Goal: Task Accomplishment & Management: Manage account settings

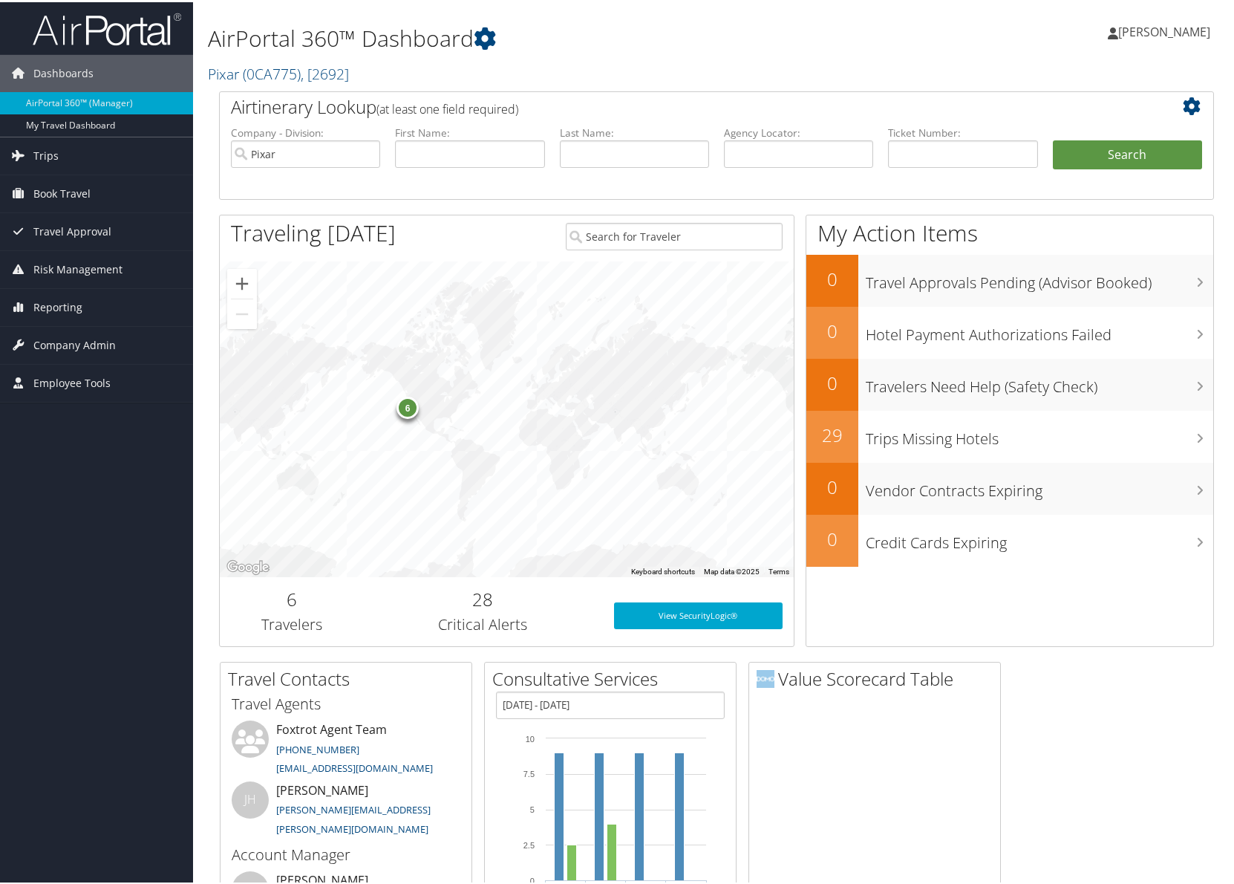
click at [40, 155] on span "Trips" at bounding box center [45, 153] width 25 height 37
click at [66, 449] on span "Company Admin" at bounding box center [74, 454] width 82 height 37
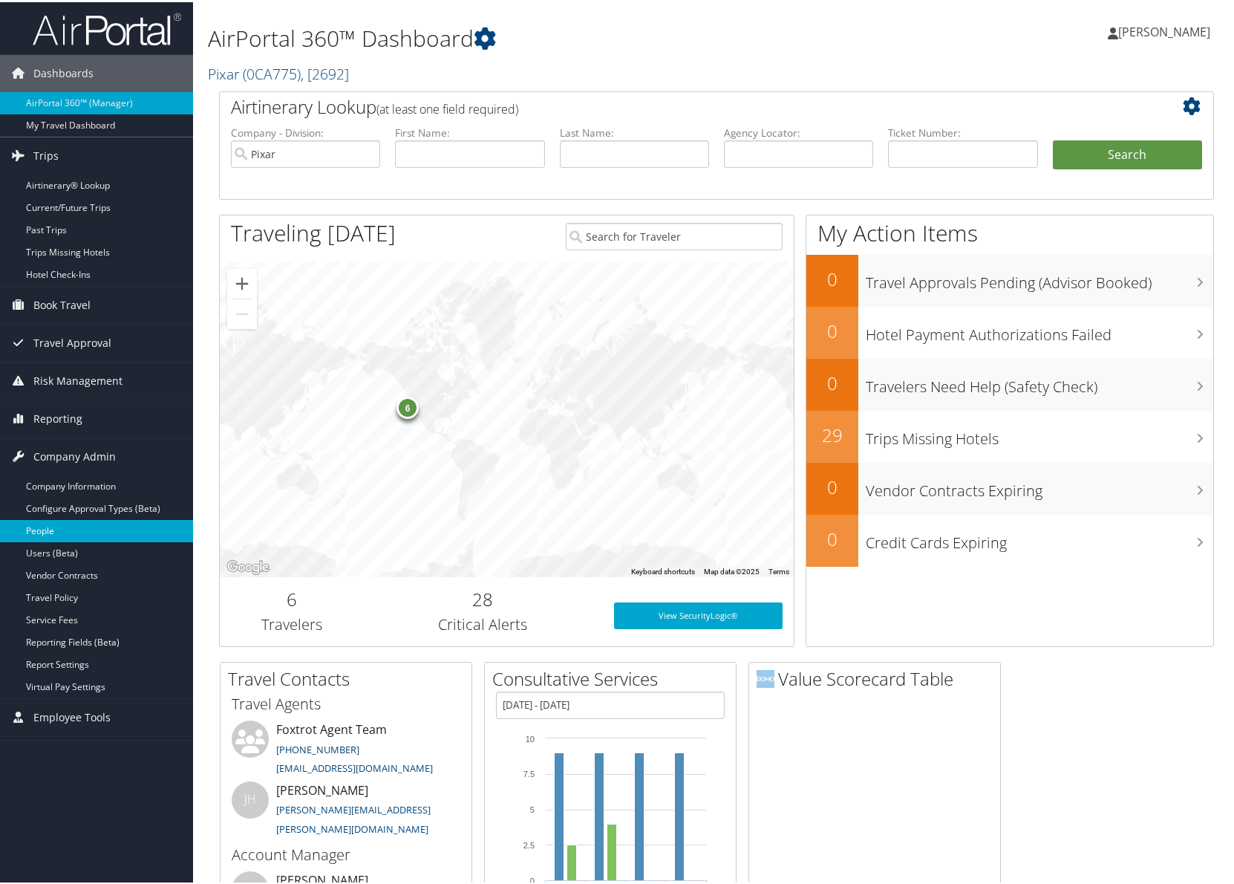
click at [66, 532] on link "People" at bounding box center [96, 529] width 193 height 22
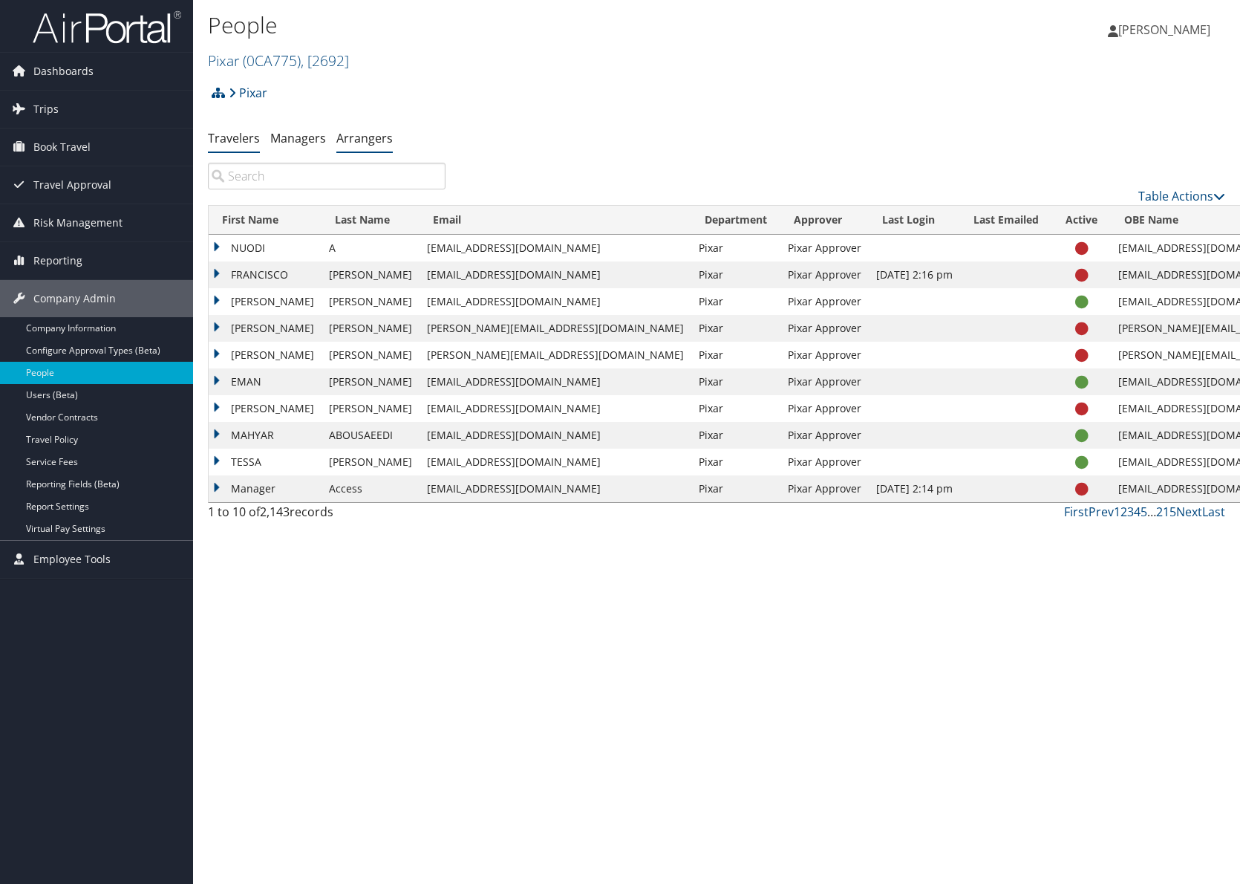
click at [365, 131] on link "Arrangers" at bounding box center [364, 138] width 56 height 16
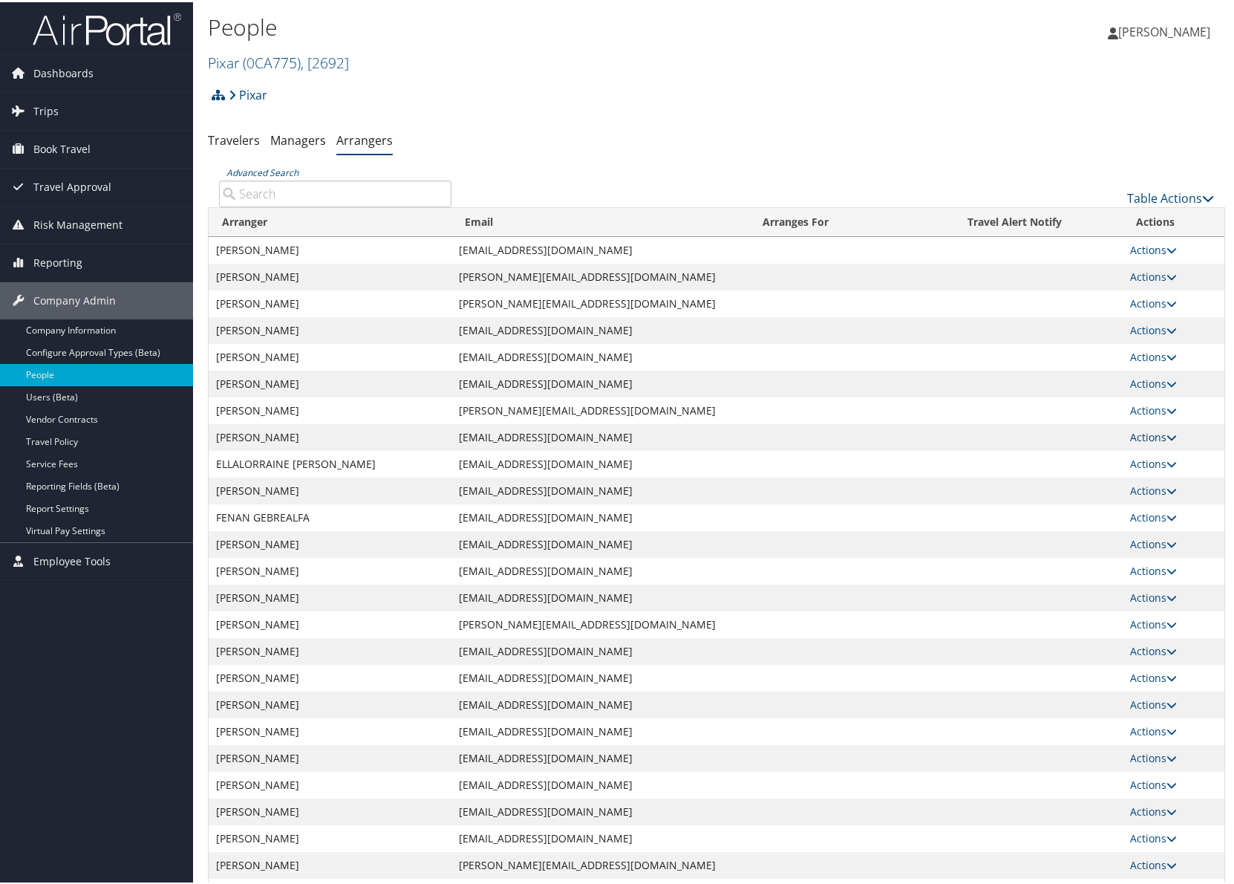
click at [1167, 431] on icon at bounding box center [1172, 435] width 10 height 10
click at [1155, 480] on link "View Group" at bounding box center [1161, 481] width 82 height 25
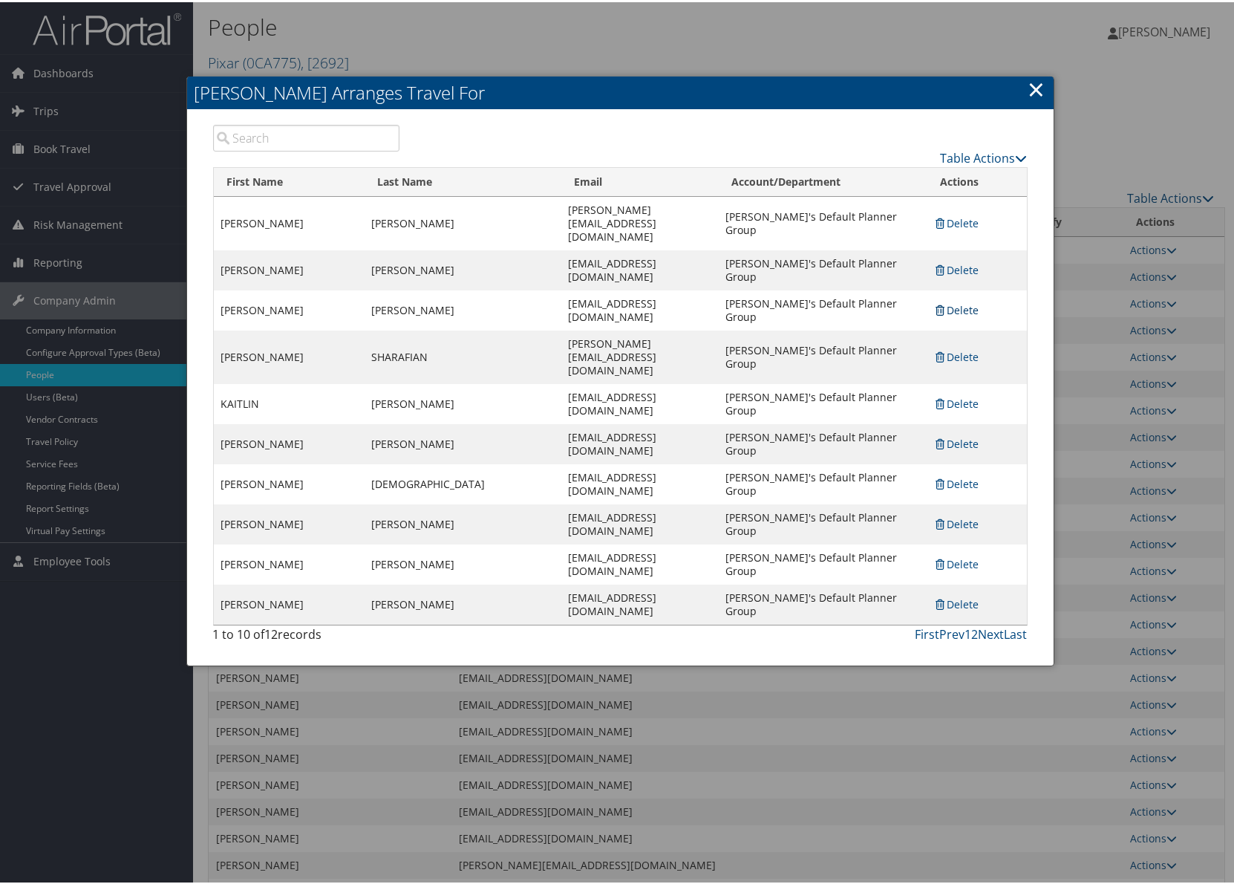
click at [943, 301] on link "Delete" at bounding box center [956, 308] width 45 height 14
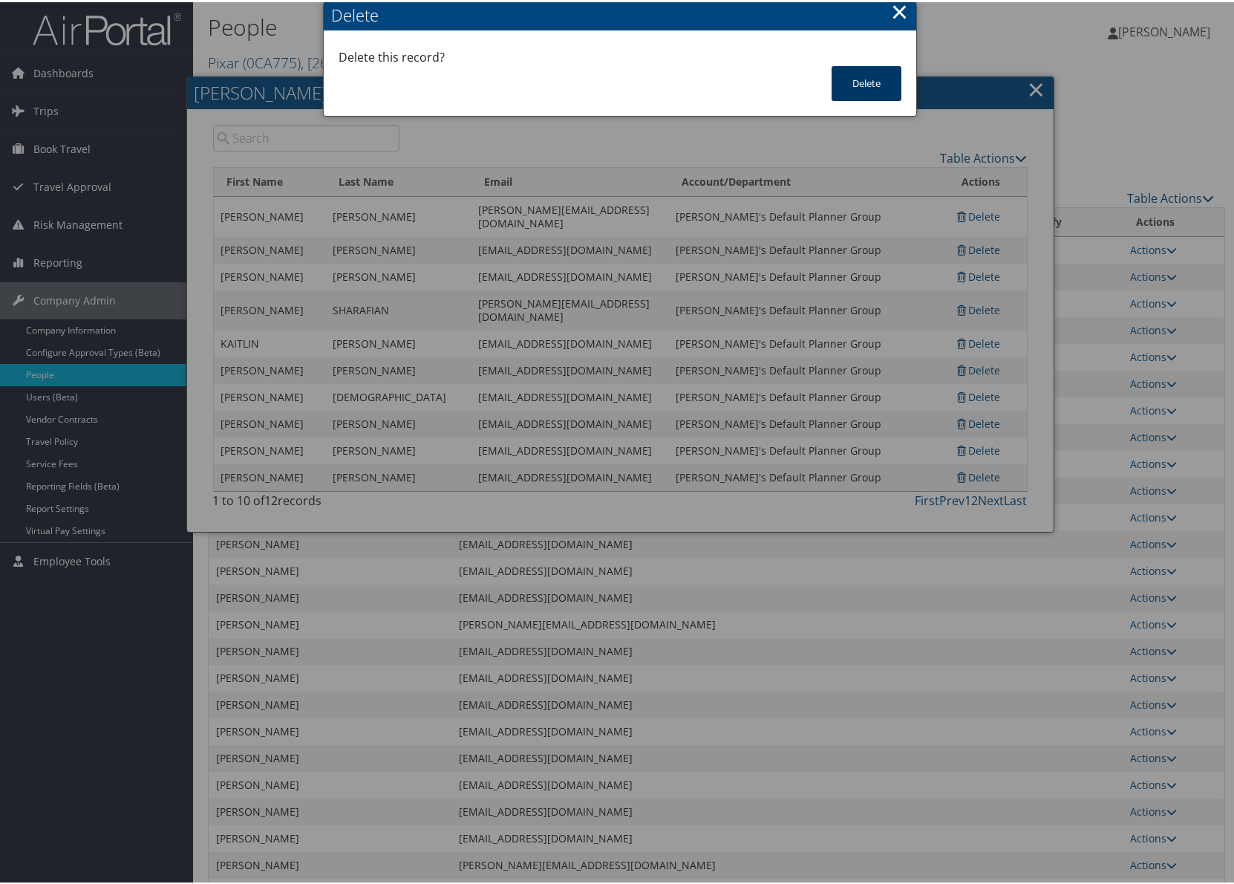
drag, startPoint x: 871, startPoint y: 79, endPoint x: 933, endPoint y: 83, distance: 61.8
click at [874, 79] on button "Delete" at bounding box center [867, 81] width 70 height 35
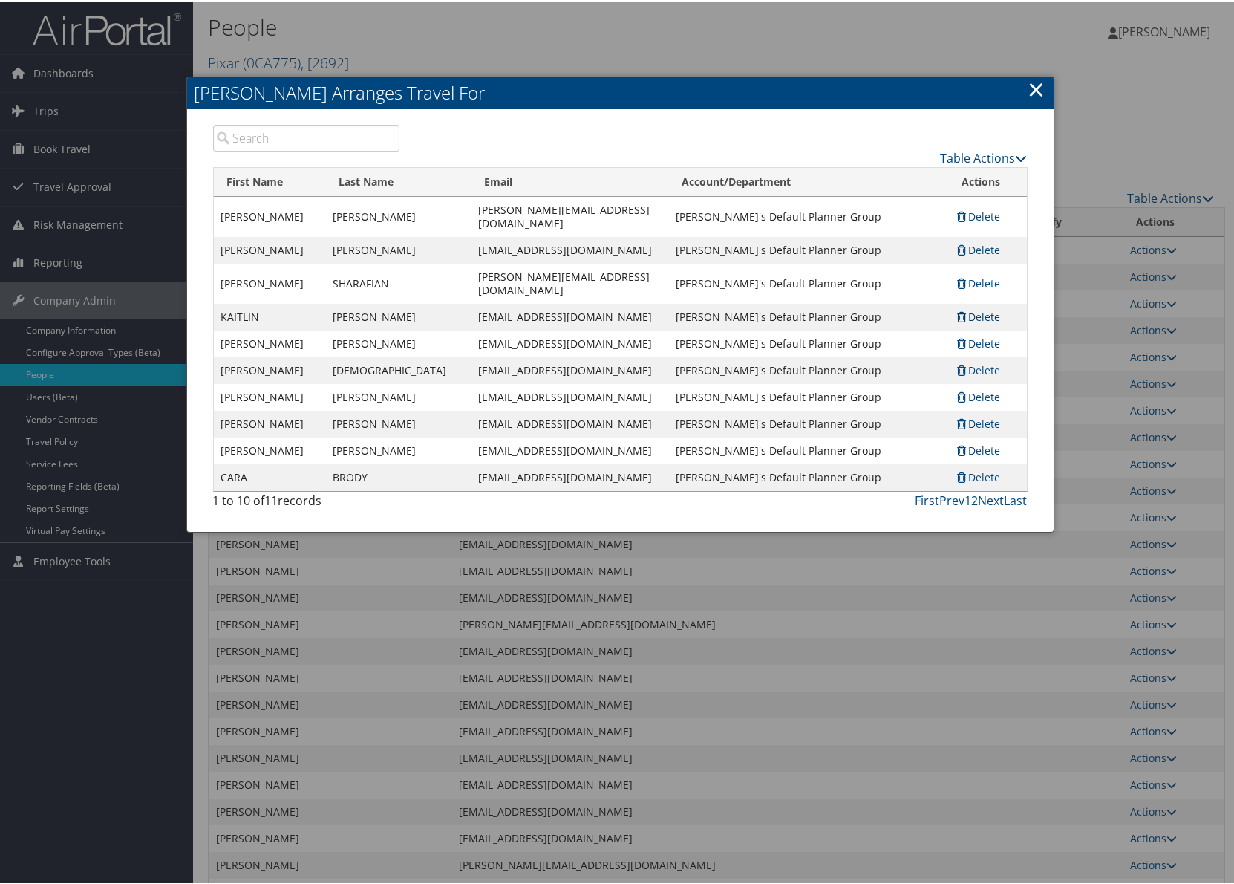
click at [978, 307] on link "Delete" at bounding box center [978, 314] width 45 height 14
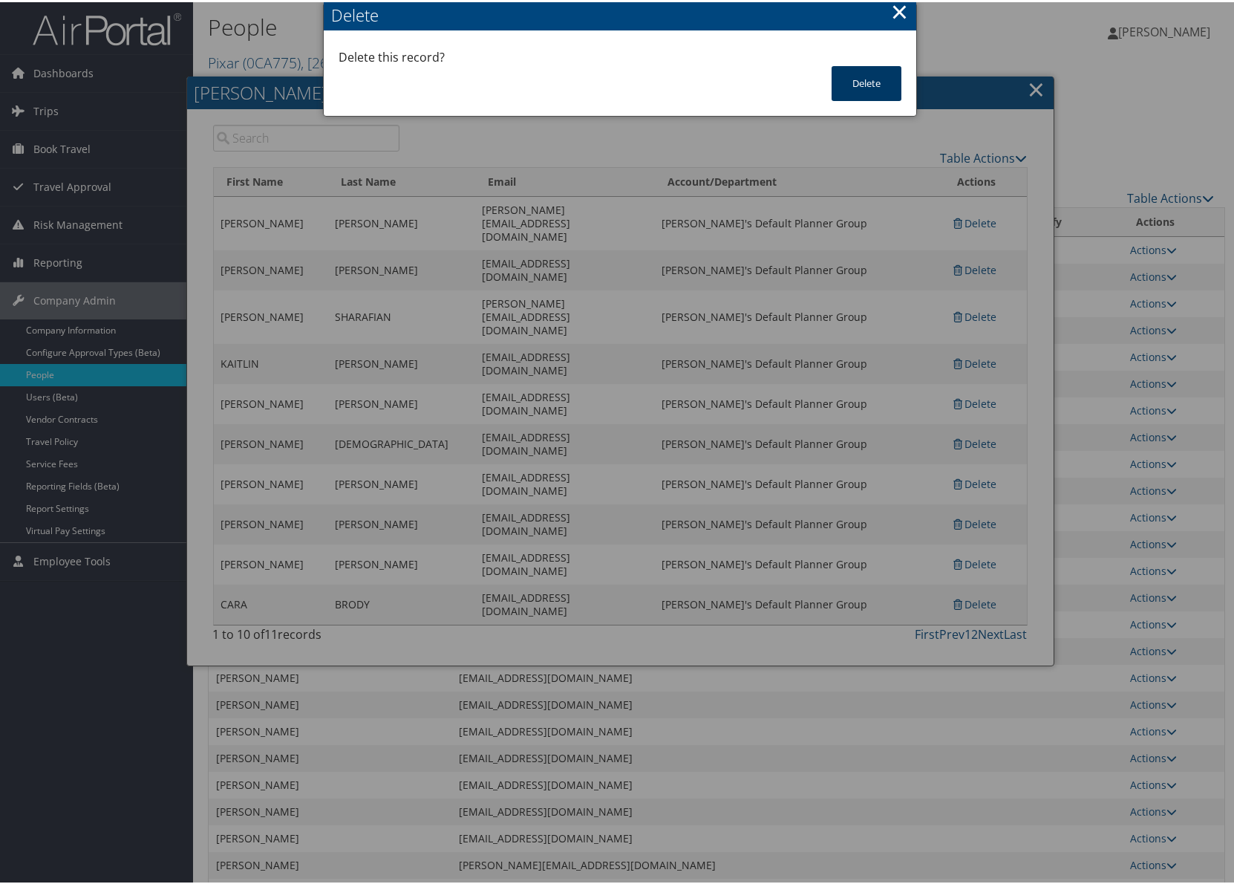
click at [878, 87] on button "Delete" at bounding box center [867, 81] width 70 height 35
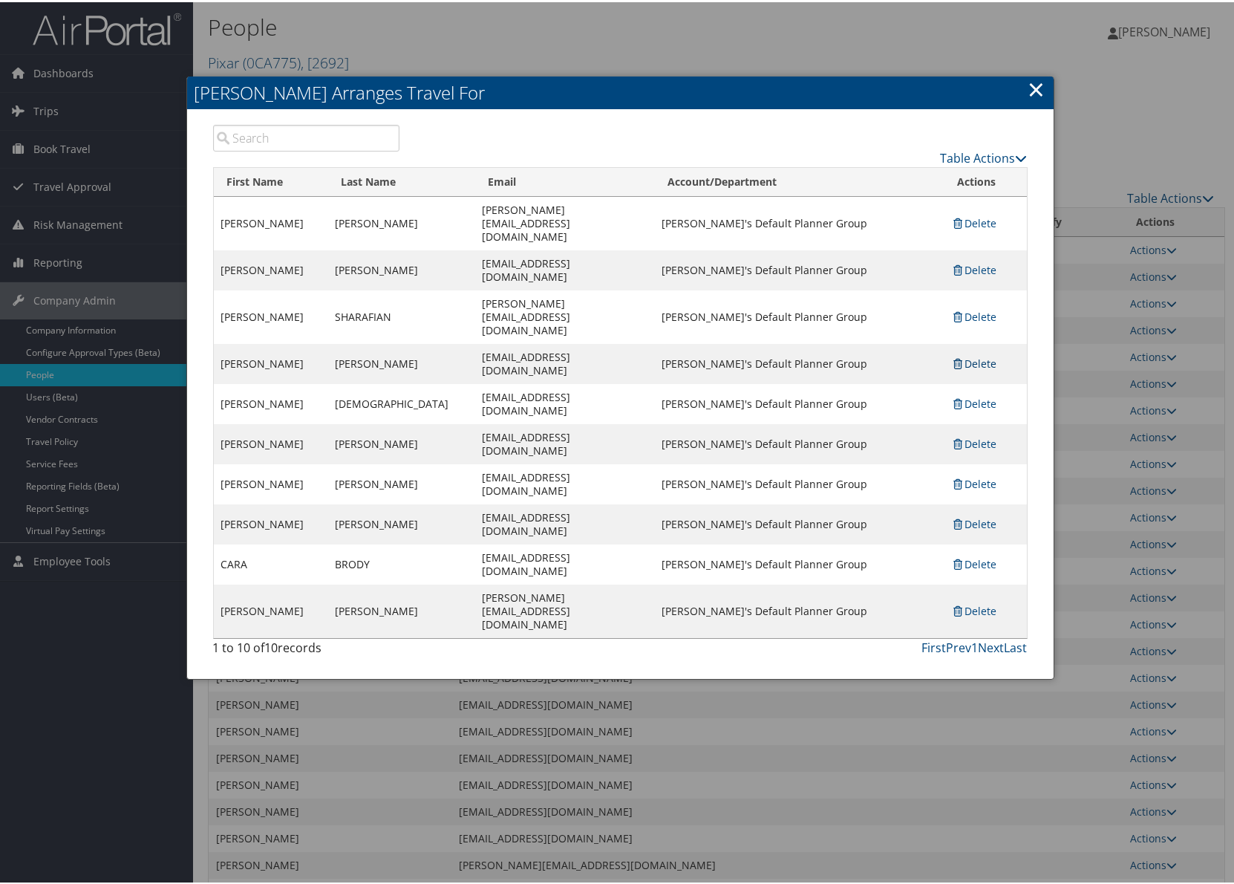
click at [974, 354] on link "Delete" at bounding box center [973, 361] width 45 height 14
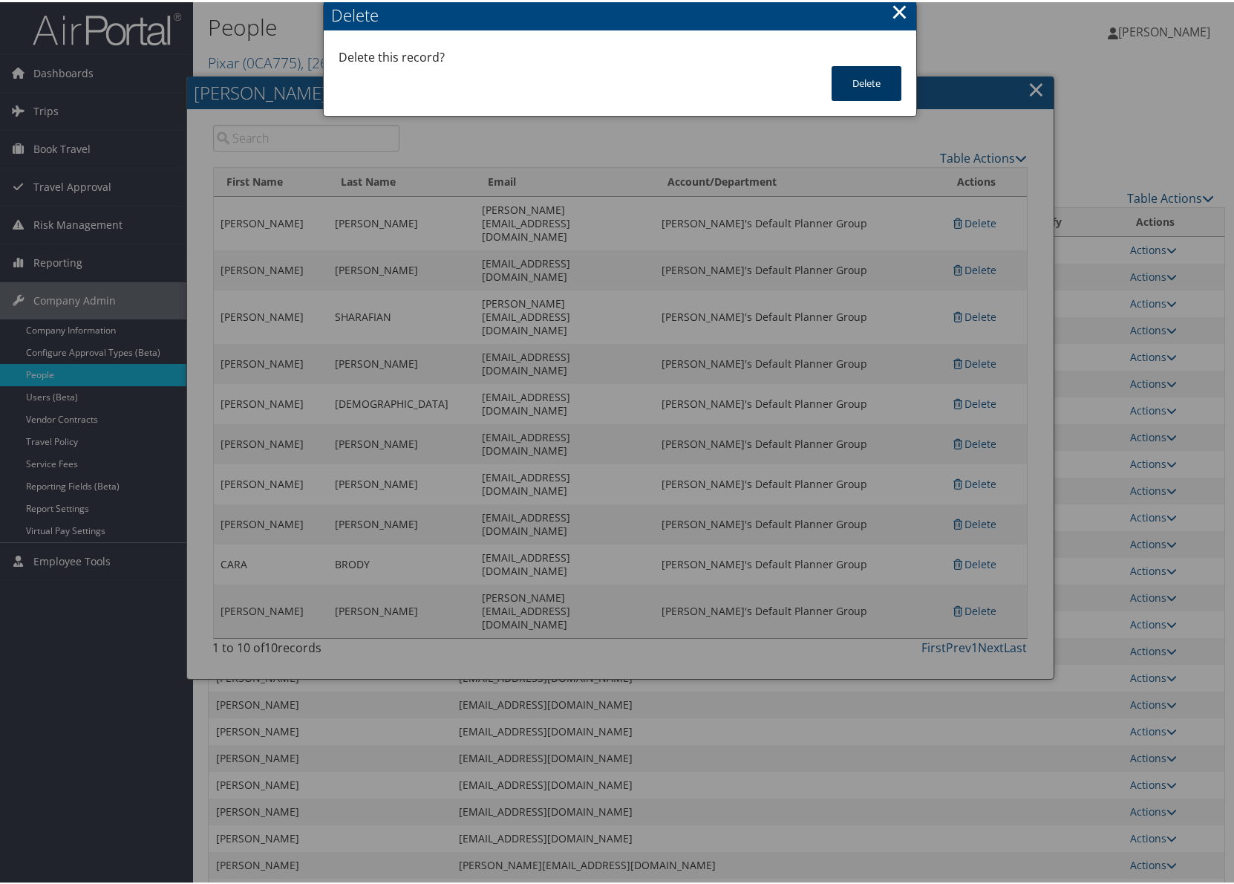
click at [857, 82] on button "Delete" at bounding box center [867, 81] width 70 height 35
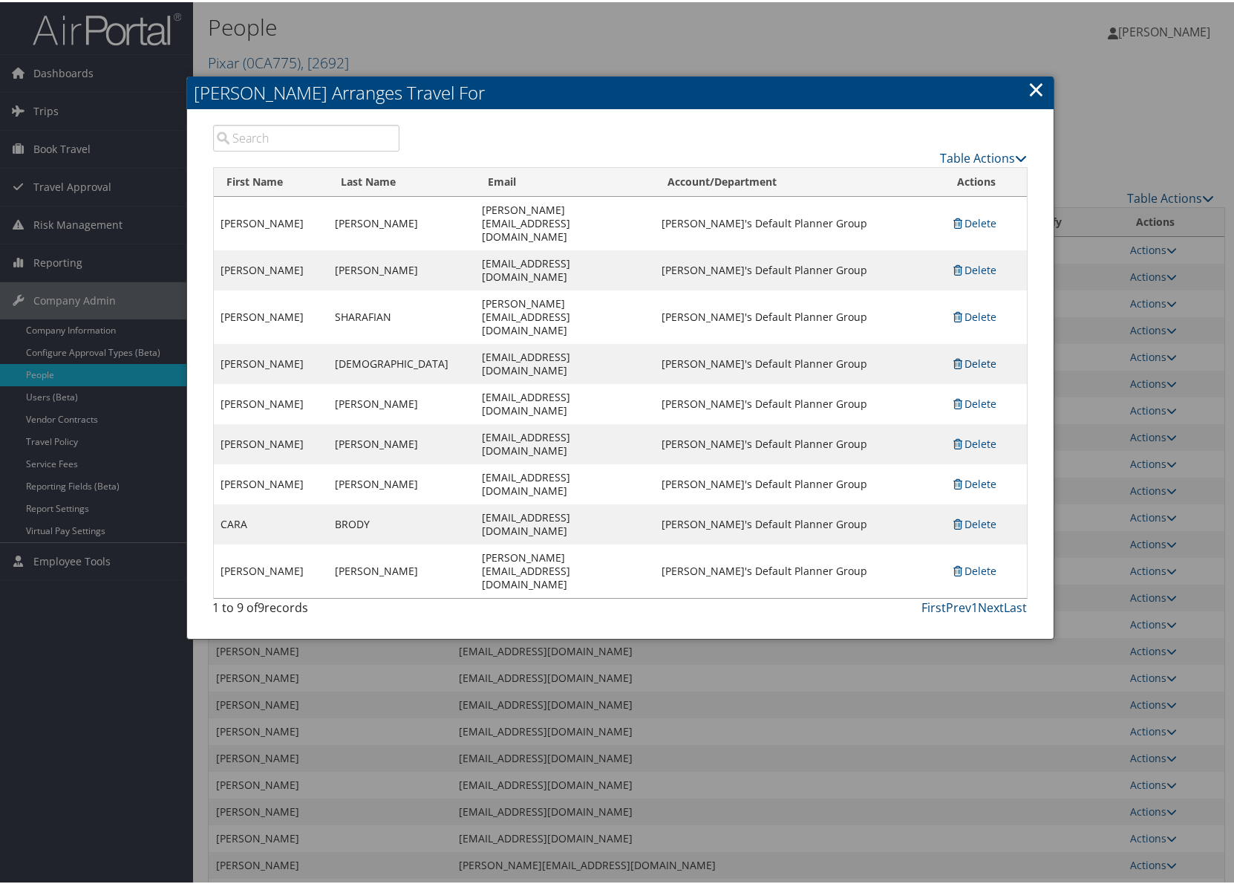
click at [985, 354] on link "Delete" at bounding box center [973, 361] width 45 height 14
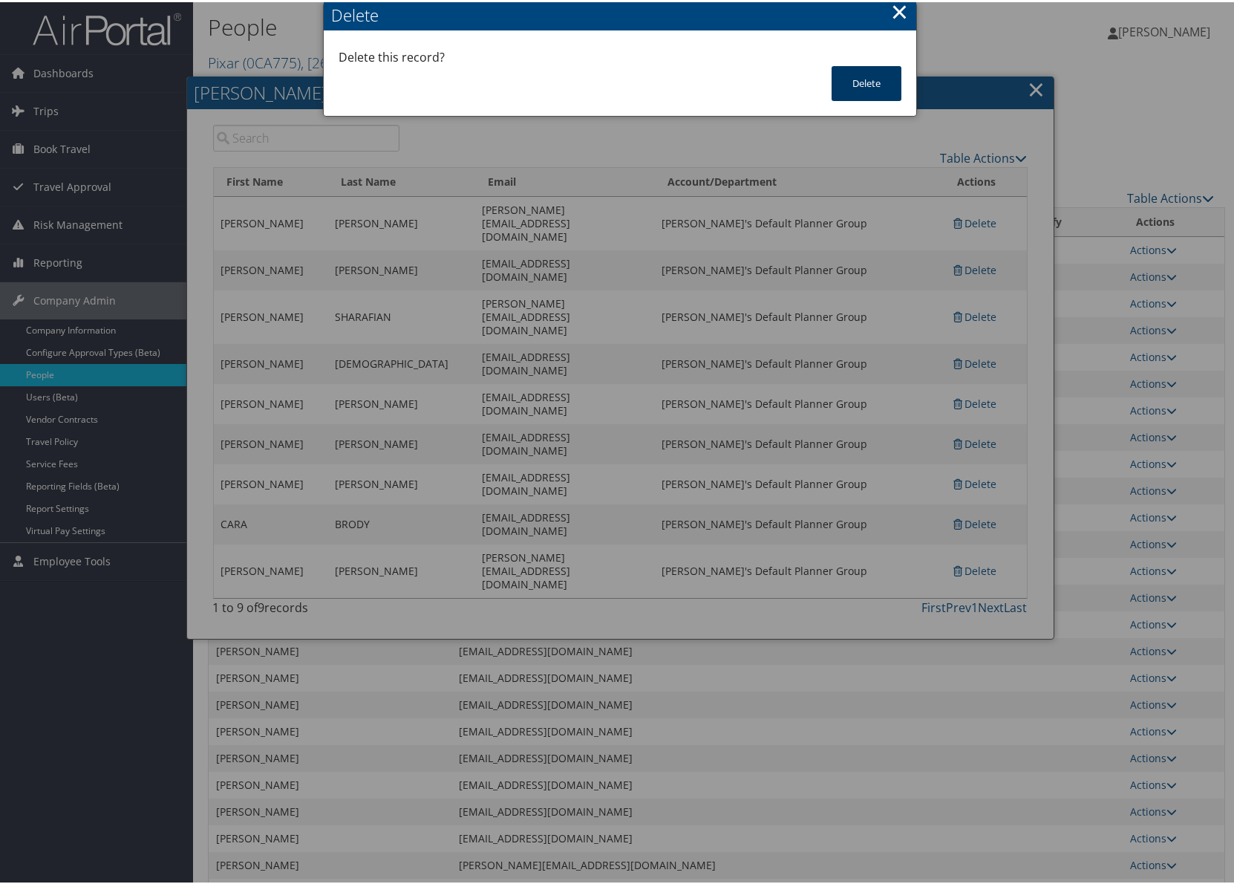
click at [866, 85] on button "Delete" at bounding box center [867, 81] width 70 height 35
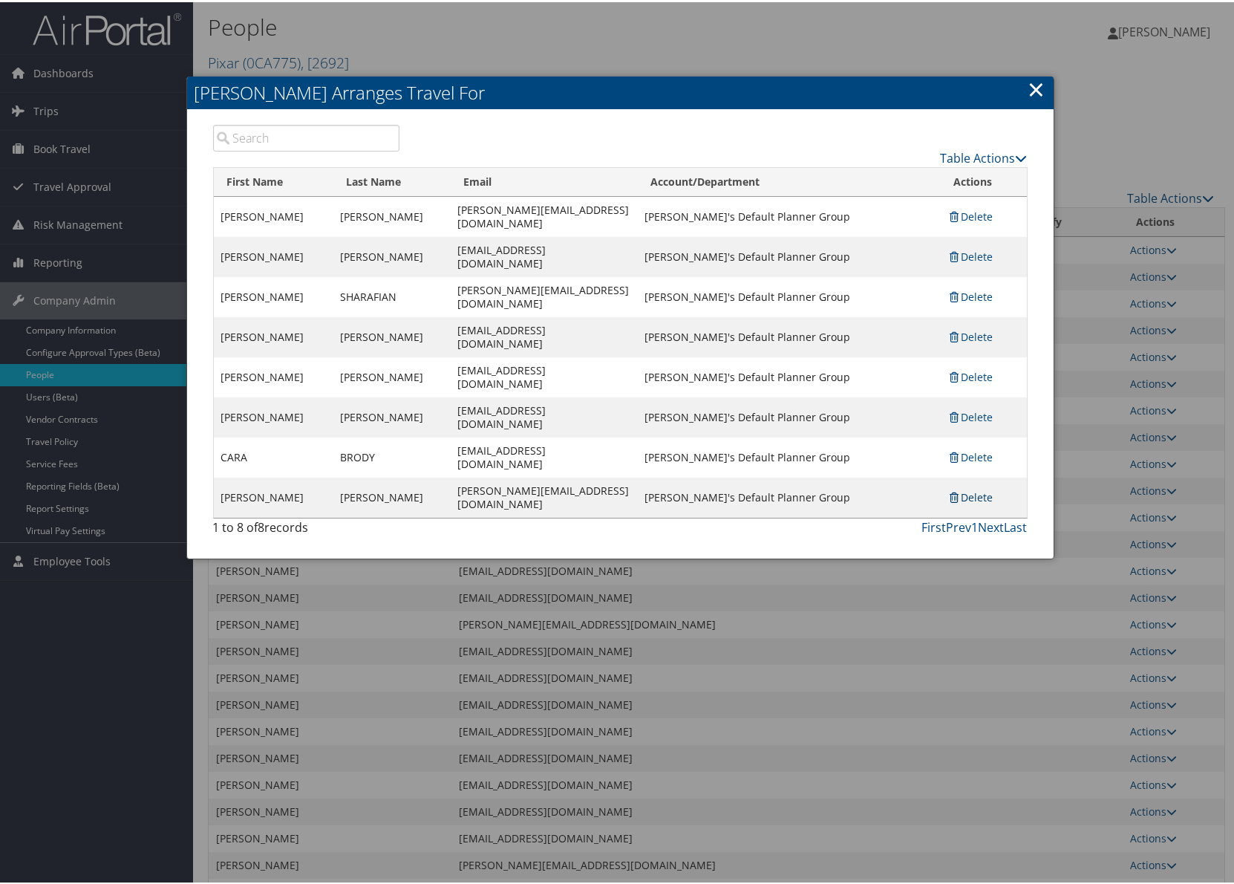
click at [985, 488] on link "Delete" at bounding box center [970, 495] width 45 height 14
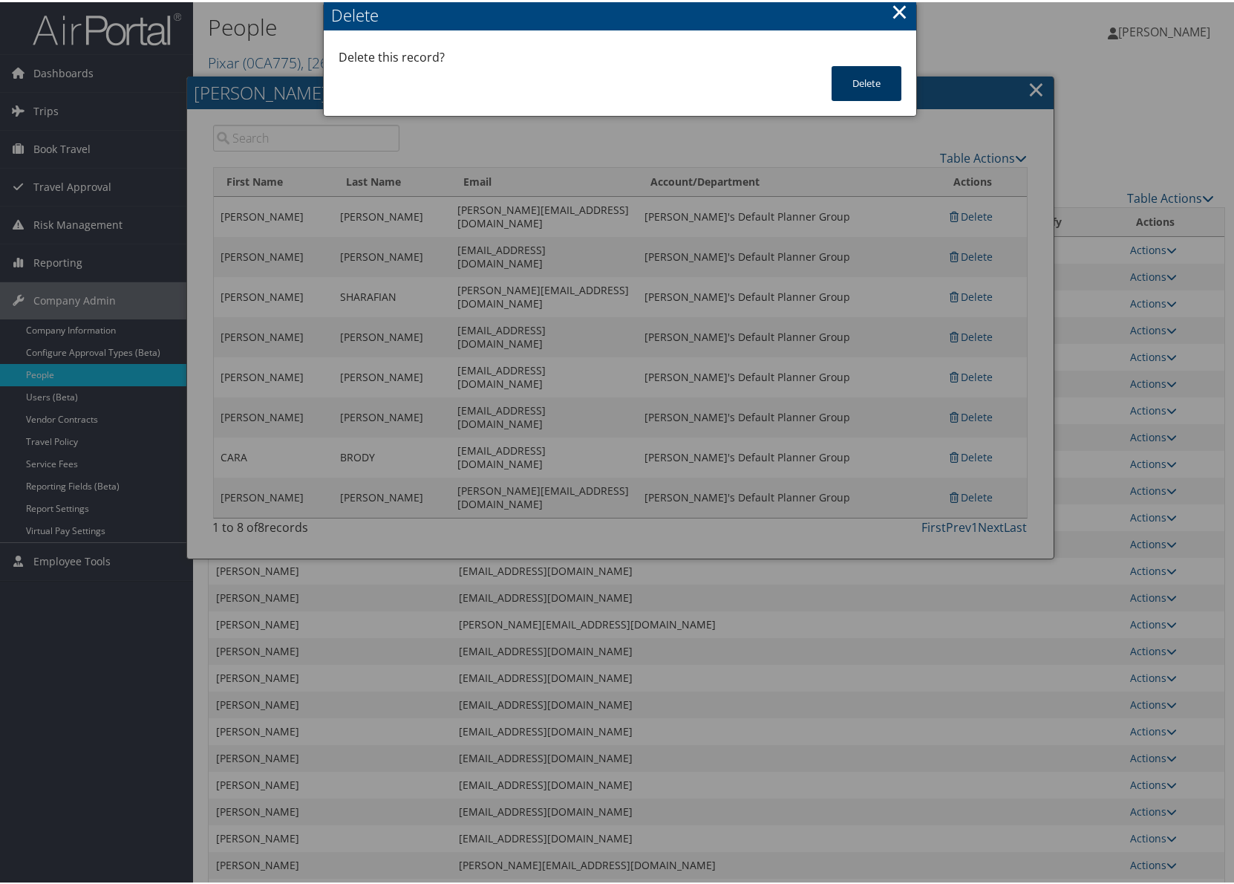
click at [866, 88] on button "Delete" at bounding box center [867, 81] width 70 height 35
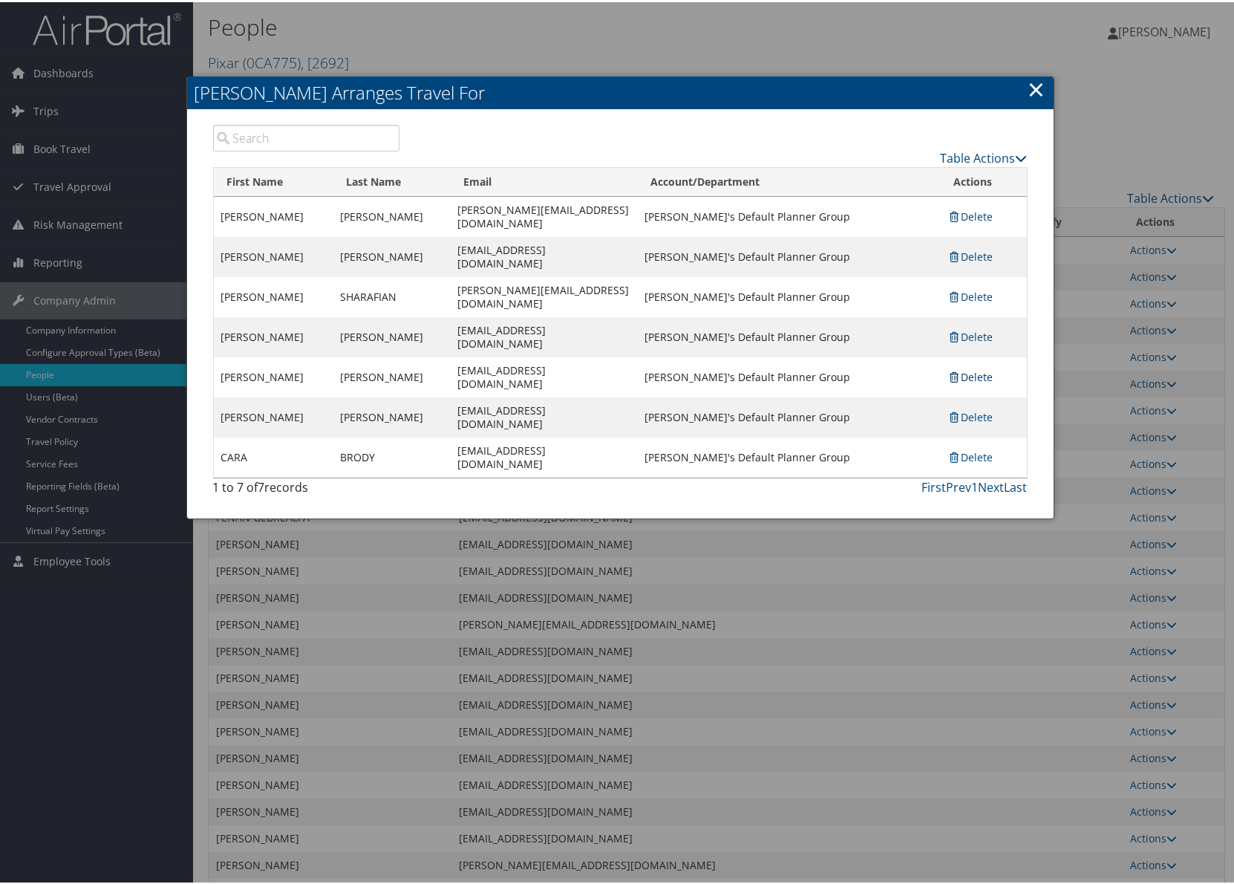
click at [976, 368] on link "Delete" at bounding box center [970, 375] width 45 height 14
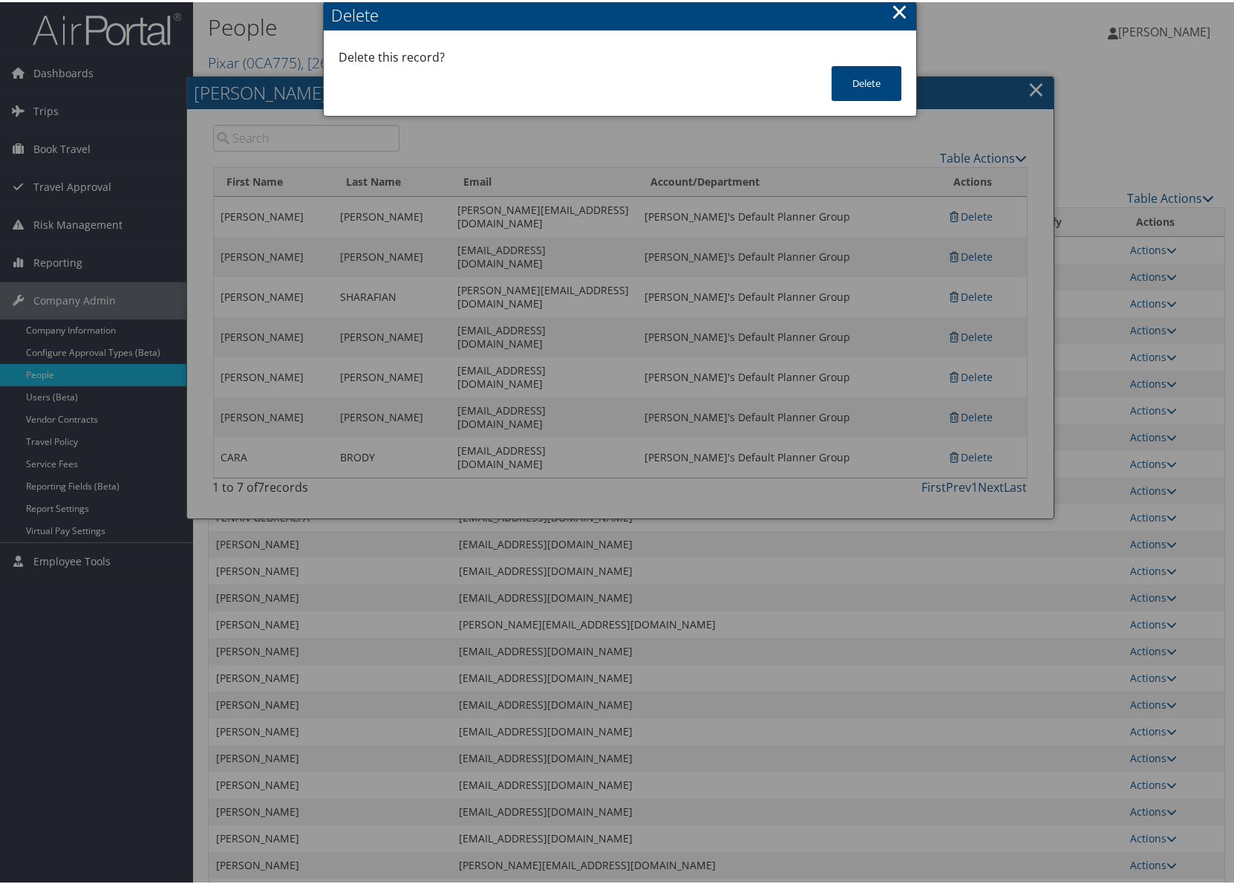
click at [896, 11] on button "×" at bounding box center [899, 10] width 17 height 30
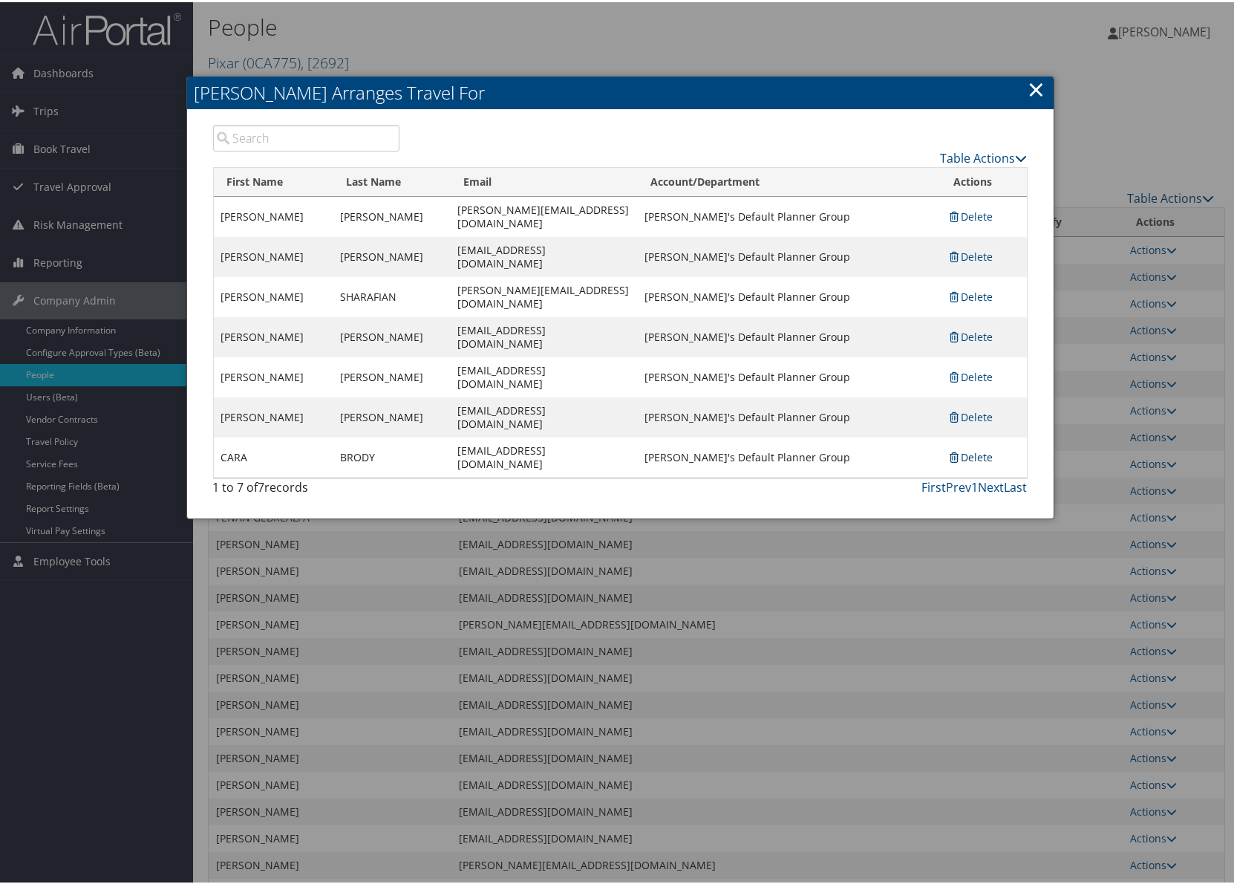
click at [965, 448] on link "Delete" at bounding box center [970, 455] width 45 height 14
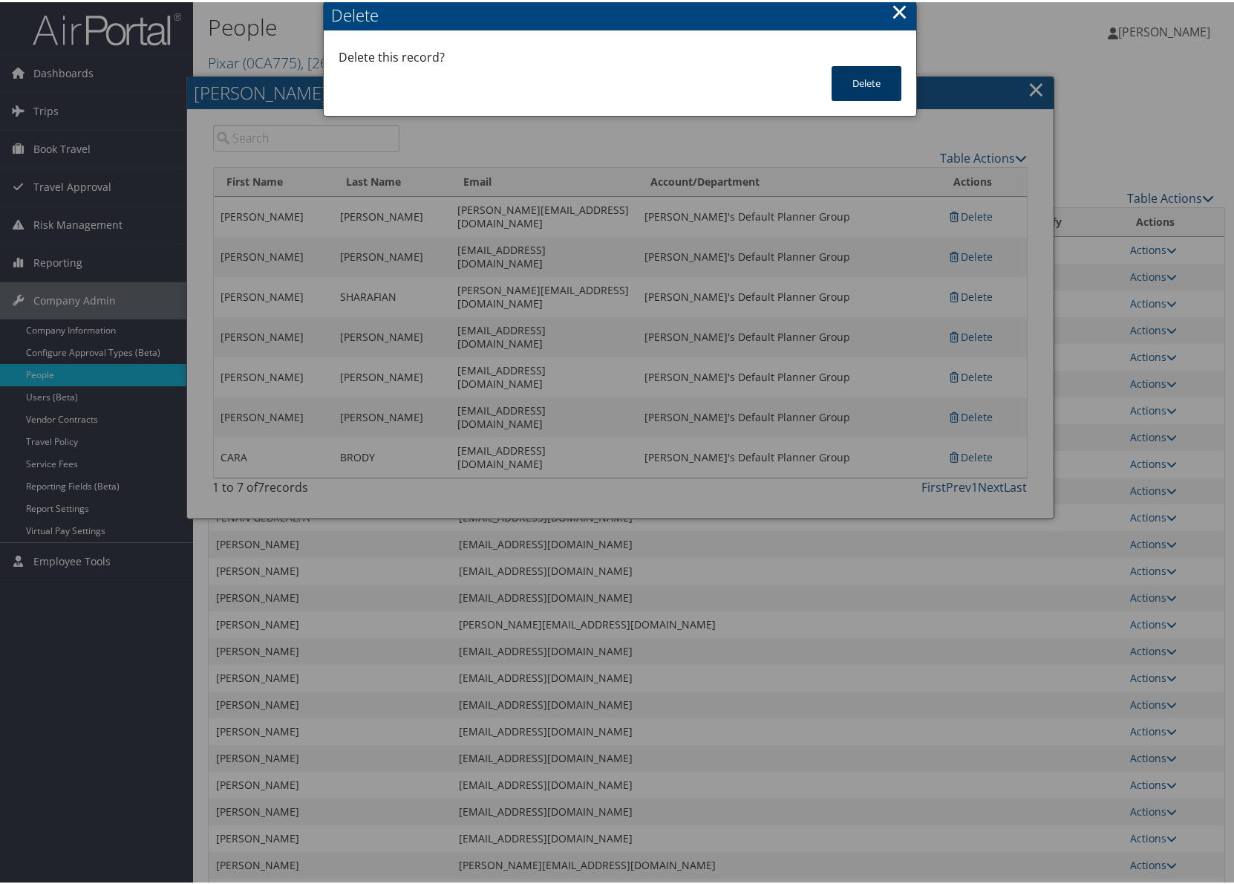
click at [865, 83] on button "Delete" at bounding box center [867, 81] width 70 height 35
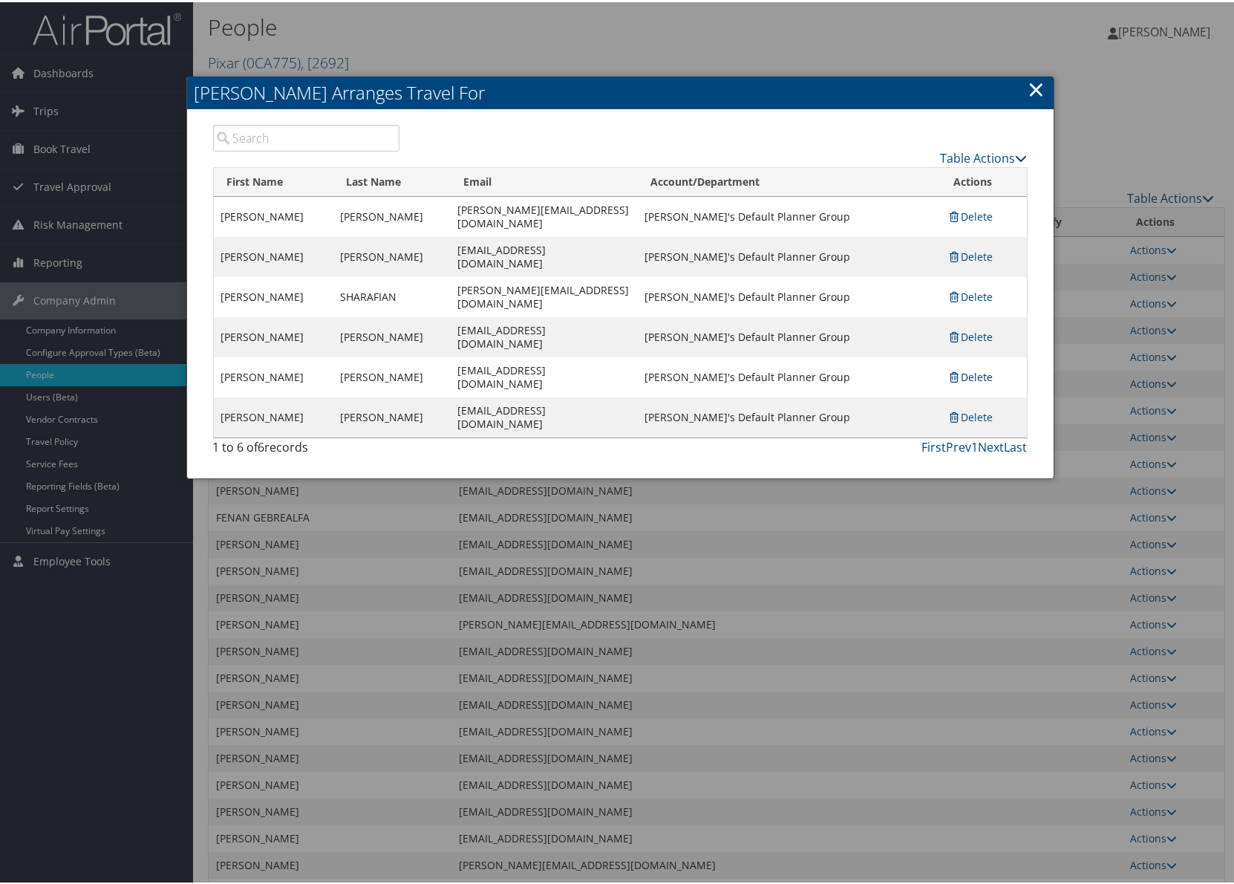
click at [987, 368] on link "Delete" at bounding box center [970, 375] width 45 height 14
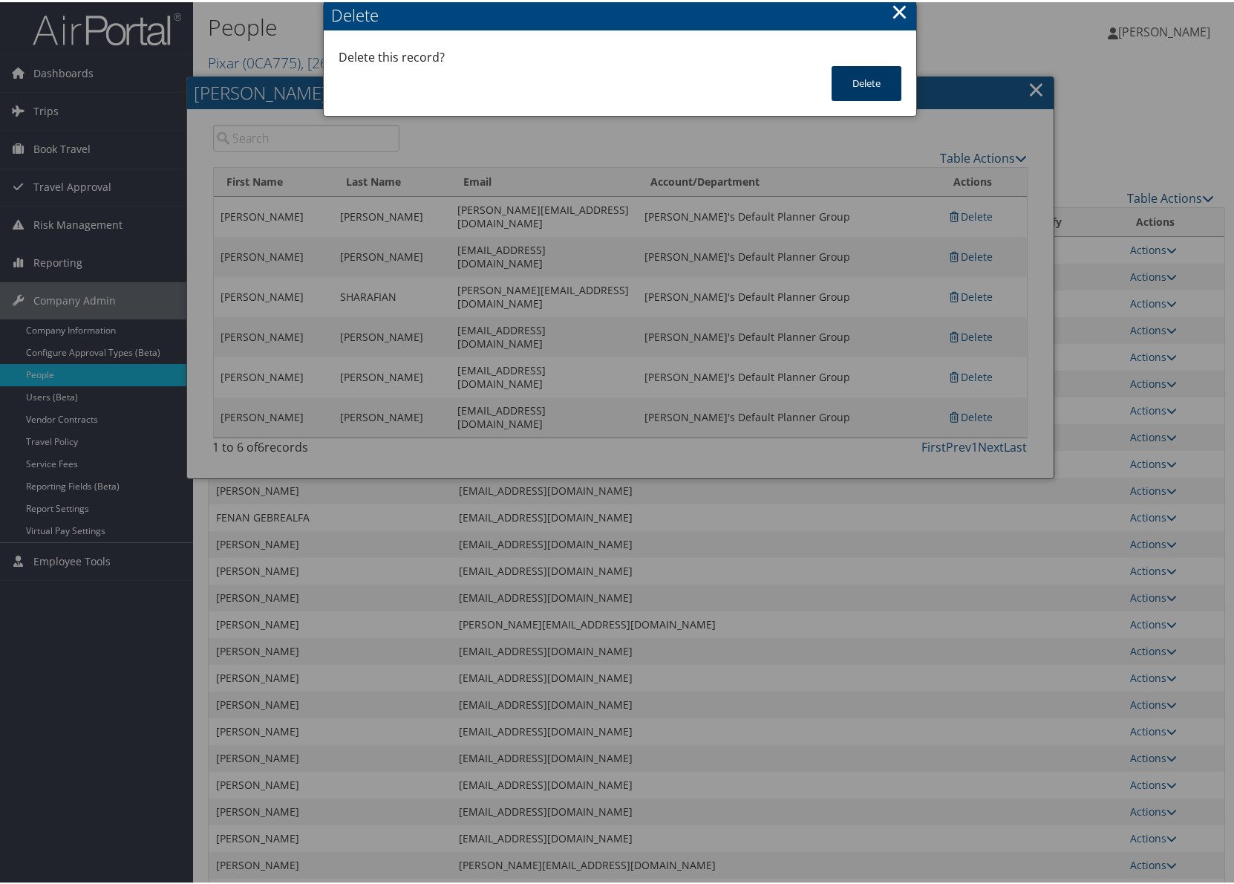
click at [874, 85] on button "Delete" at bounding box center [867, 81] width 70 height 35
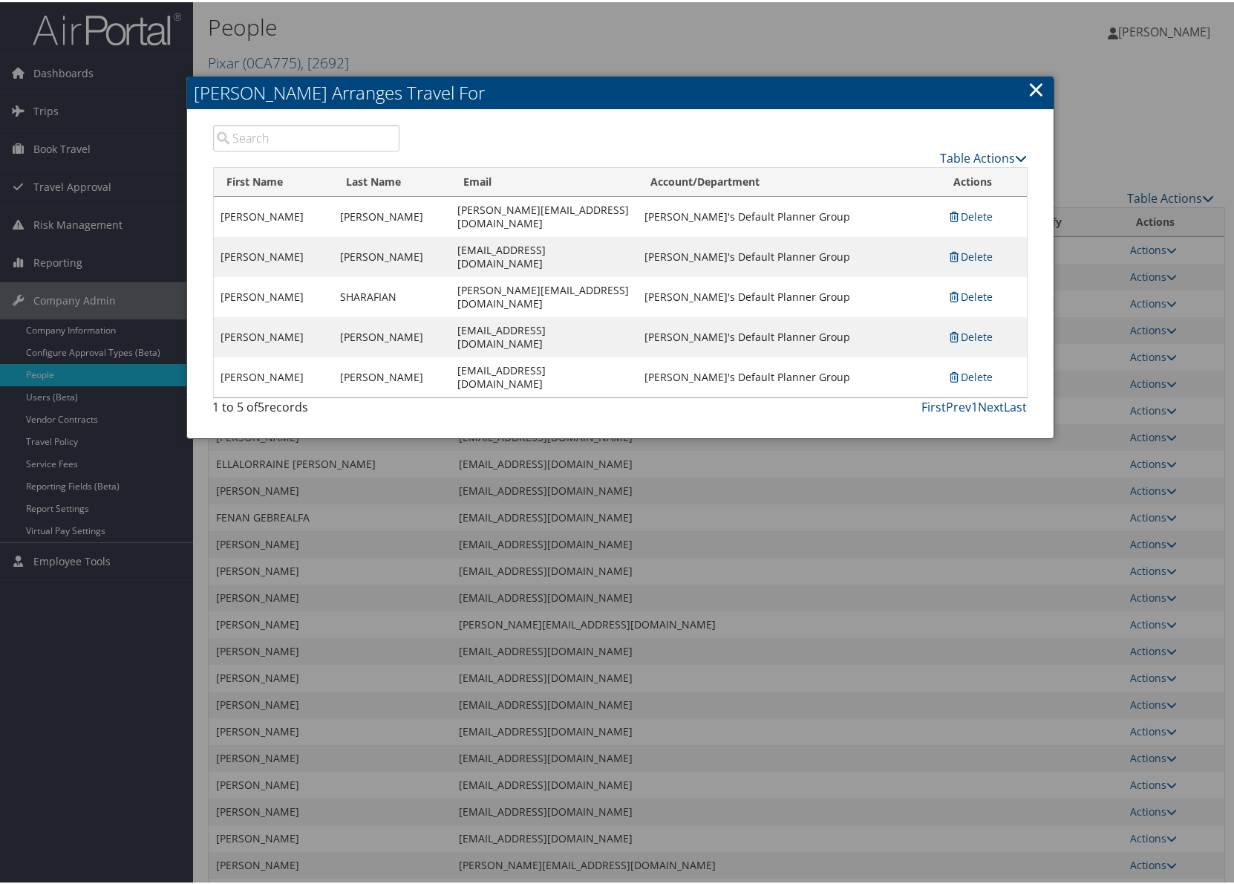
click at [1028, 92] on link "×" at bounding box center [1036, 87] width 17 height 30
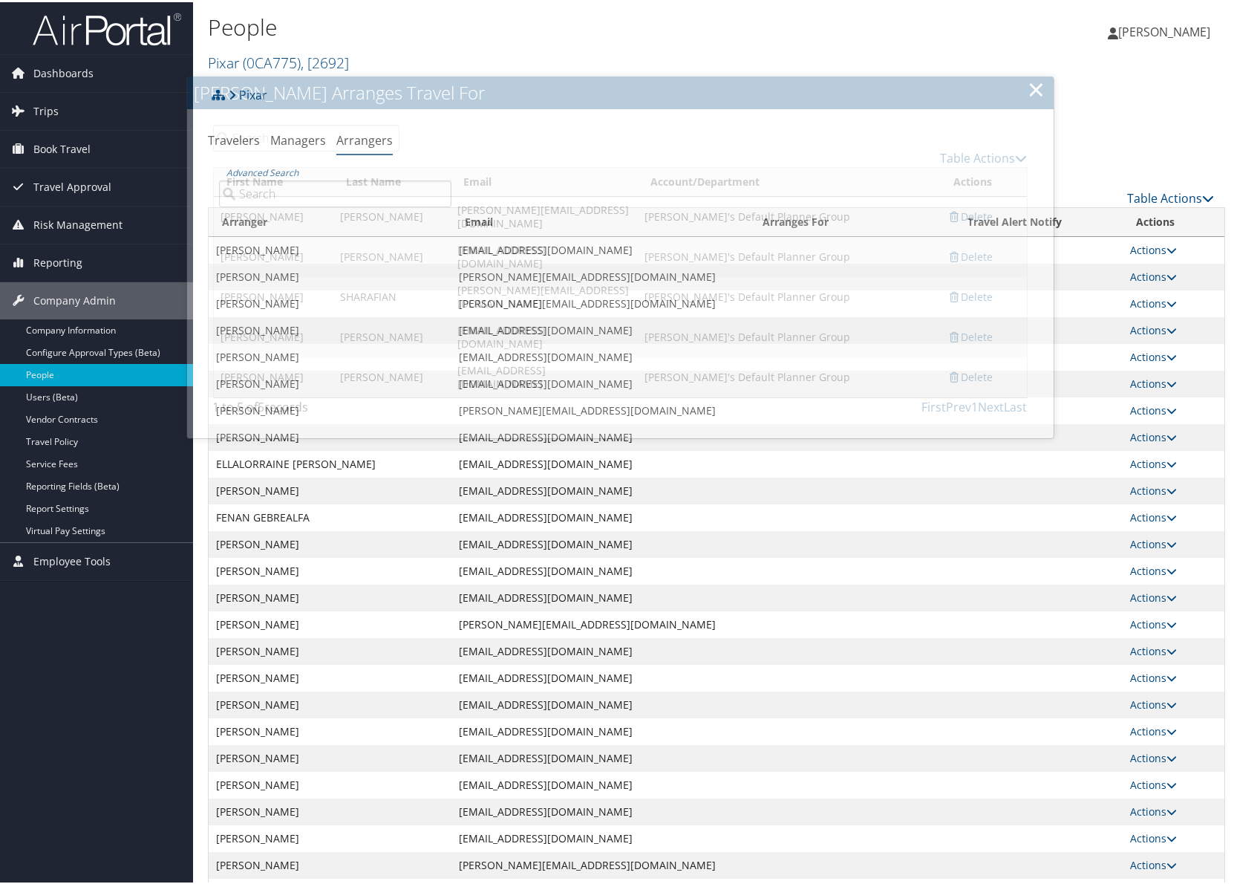
click at [1031, 85] on div "Pixar Account Structure Pixar (0CA775) UDID5 Disney × Create Client New child o…" at bounding box center [716, 98] width 1017 height 40
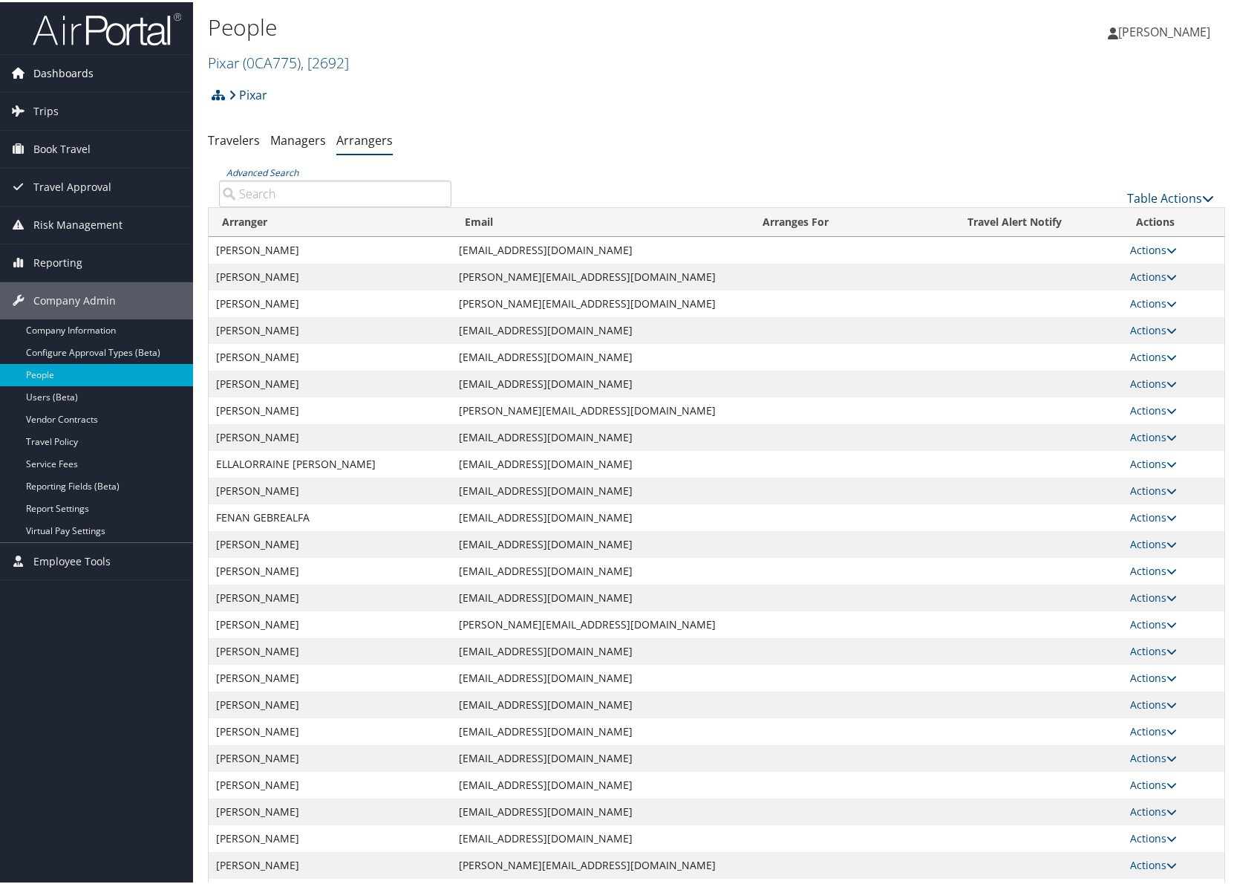
click at [60, 72] on span "Dashboards" at bounding box center [63, 71] width 60 height 37
